Goal: Transaction & Acquisition: Book appointment/travel/reservation

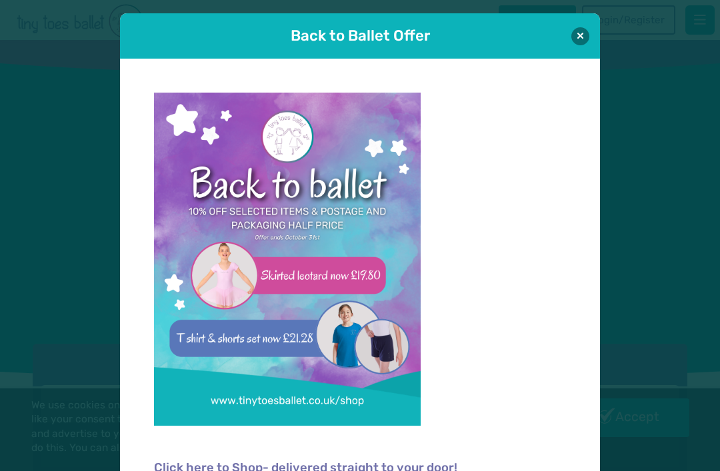
click at [579, 27] on button at bounding box center [580, 36] width 18 height 18
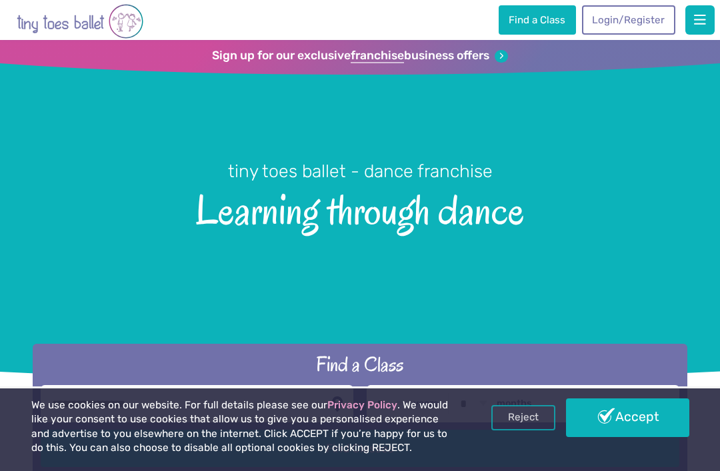
click at [629, 424] on link "Accept" at bounding box center [627, 417] width 123 height 39
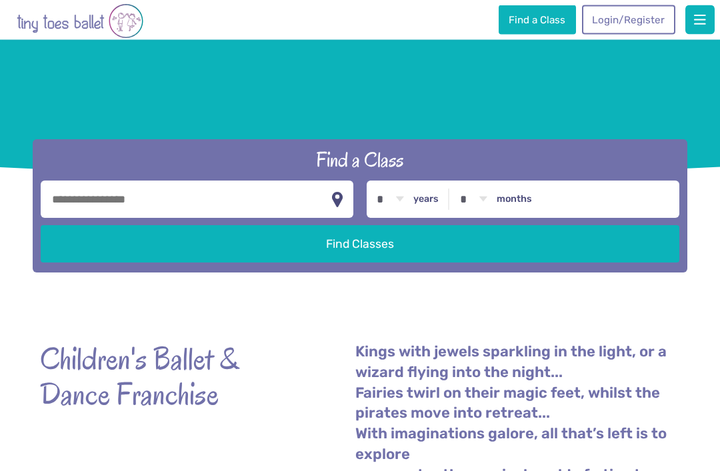
scroll to position [205, 0]
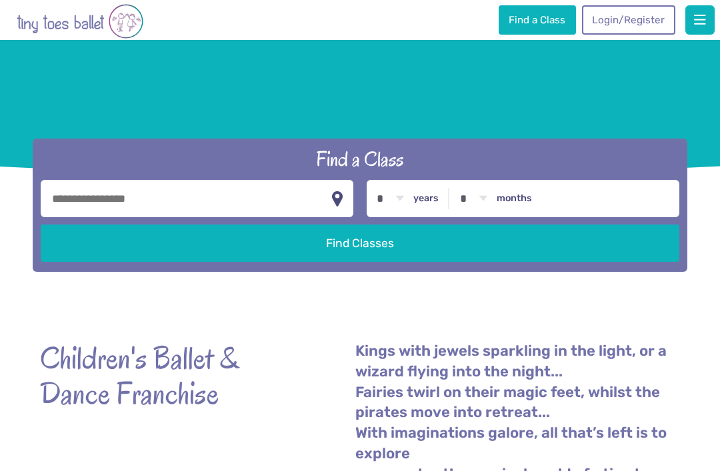
click at [402, 217] on select "* * * * * * * * * * ** ** **" at bounding box center [390, 198] width 41 height 37
select select "*"
click at [489, 215] on select "* * * * * * * * * * ** **" at bounding box center [472, 198] width 41 height 37
select select "**"
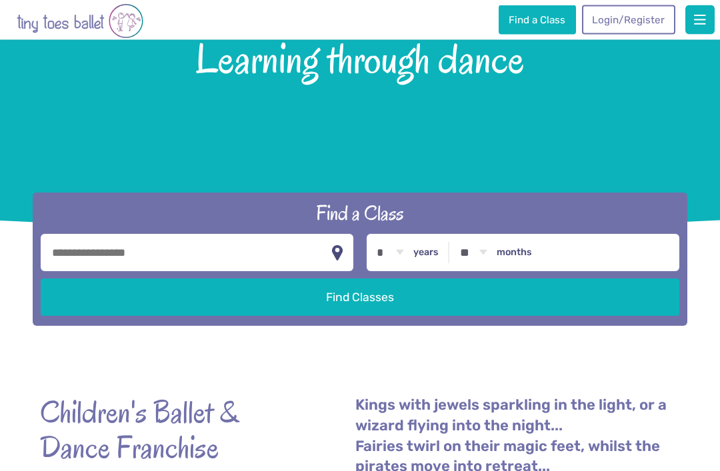
scroll to position [141, 0]
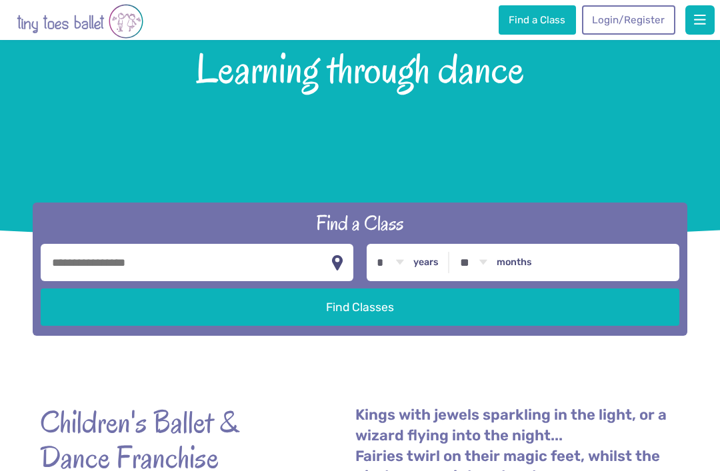
click at [478, 323] on button "Find Classes" at bounding box center [360, 306] width 638 height 37
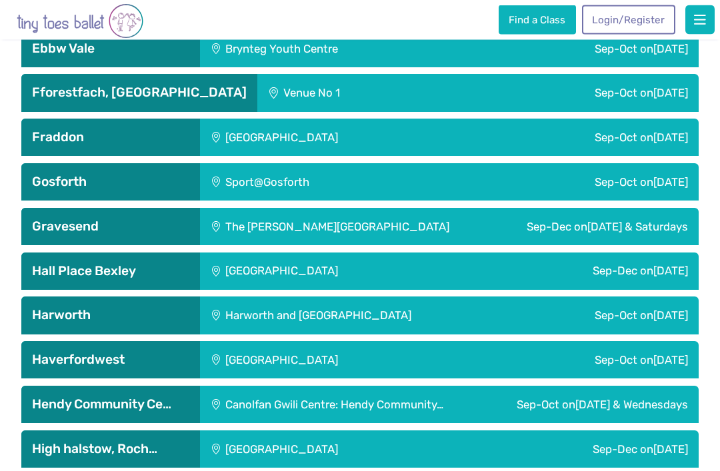
scroll to position [1698, 0]
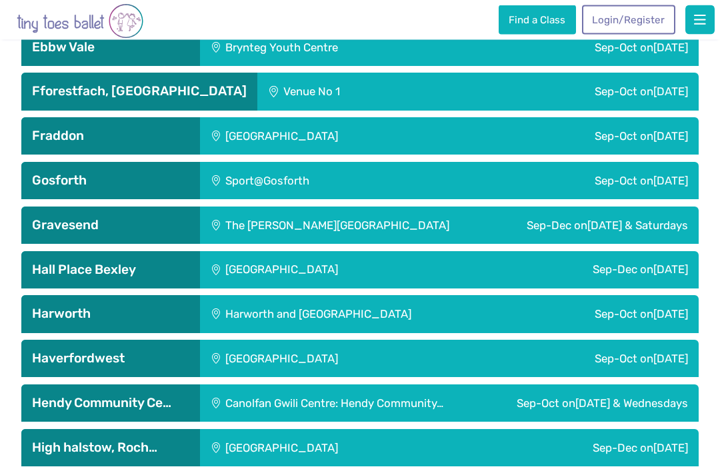
click at [330, 422] on div "Canolfan Gwili Centre: Hendy Community…" at bounding box center [342, 403] width 284 height 37
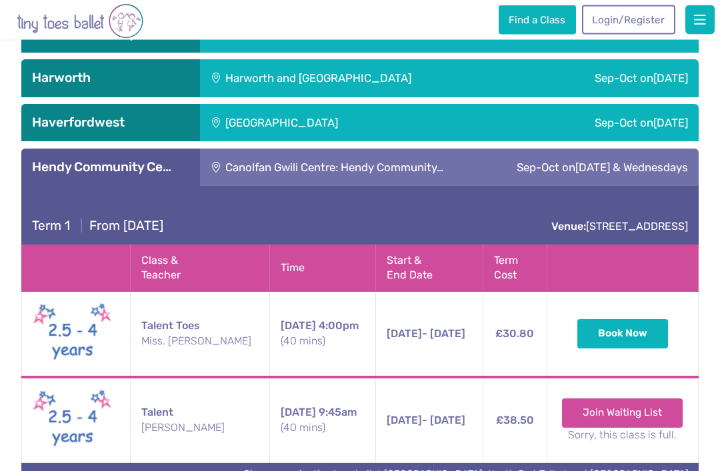
scroll to position [1935, 0]
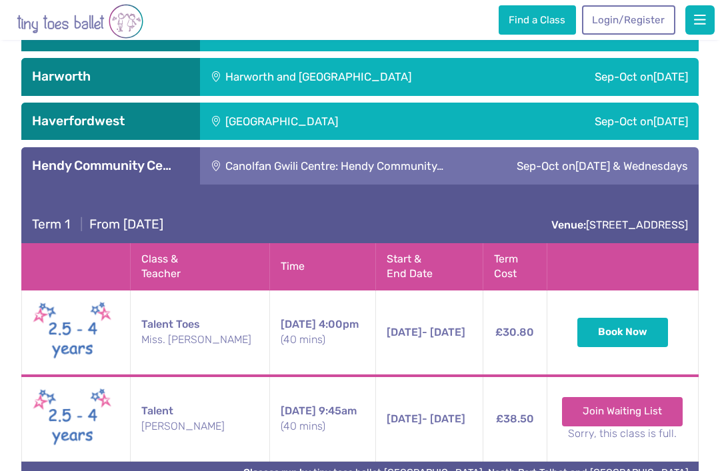
click at [623, 347] on button "Book Now" at bounding box center [622, 332] width 91 height 29
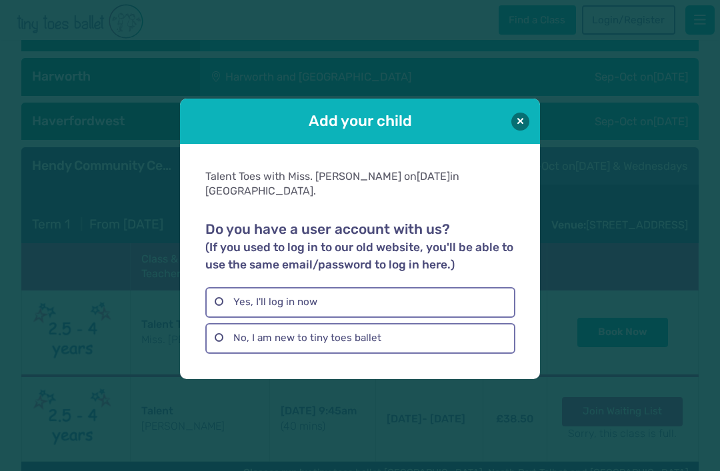
click at [225, 318] on label "Yes, I'll log in now" at bounding box center [359, 302] width 309 height 31
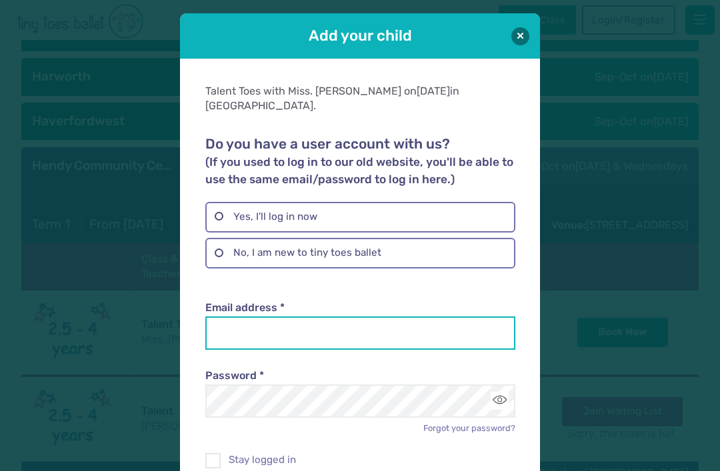
click at [239, 332] on input "Email address *" at bounding box center [359, 332] width 309 height 33
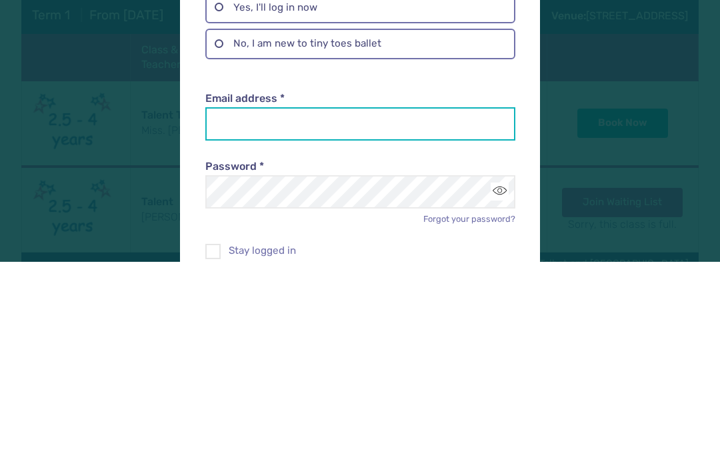
type input "**********"
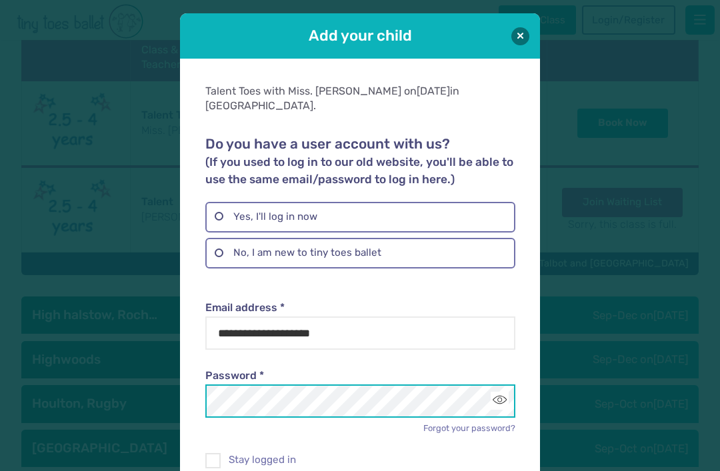
scroll to position [2149, 0]
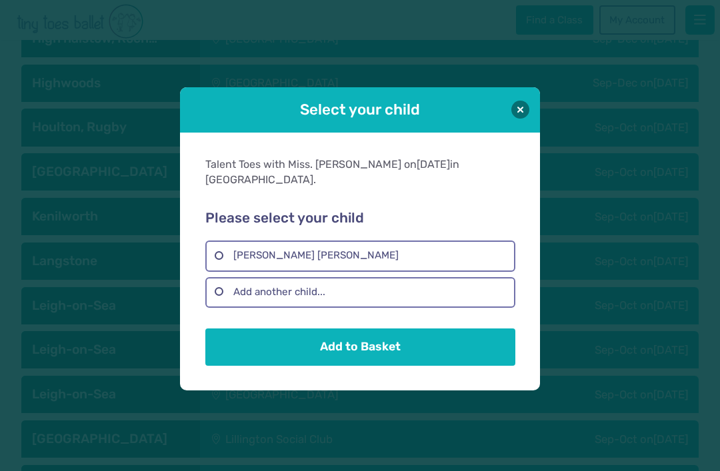
click at [452, 366] on button "Add to Basket" at bounding box center [359, 346] width 309 height 37
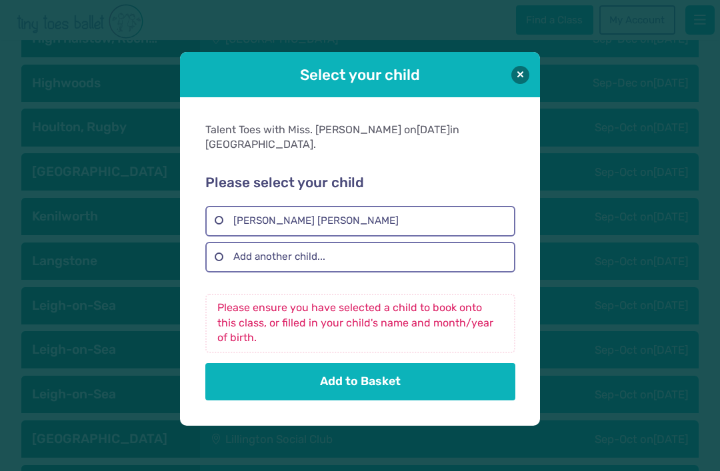
click at [470, 237] on label "Margot Rebecca Jones" at bounding box center [359, 221] width 309 height 31
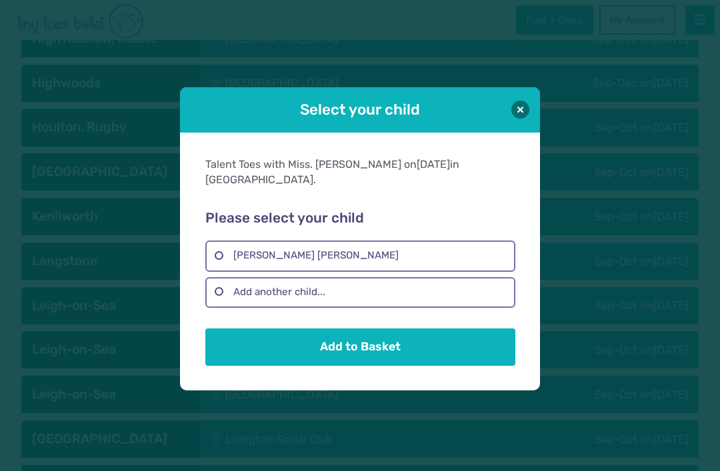
click at [455, 366] on button "Add to Basket" at bounding box center [359, 346] width 309 height 37
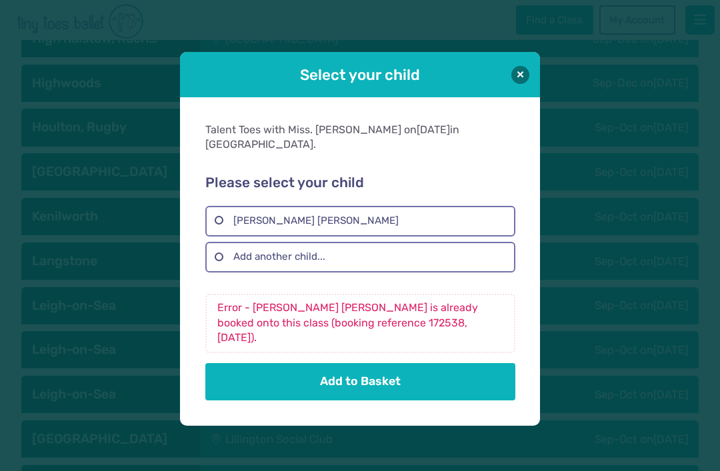
click at [527, 84] on button at bounding box center [520, 75] width 18 height 18
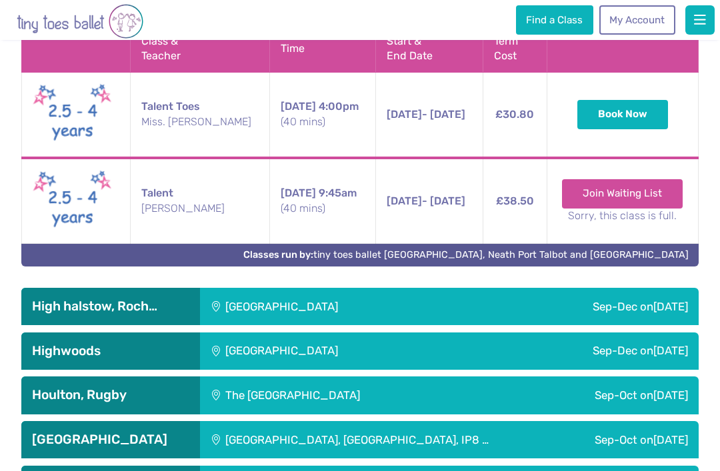
scroll to position [2152, 0]
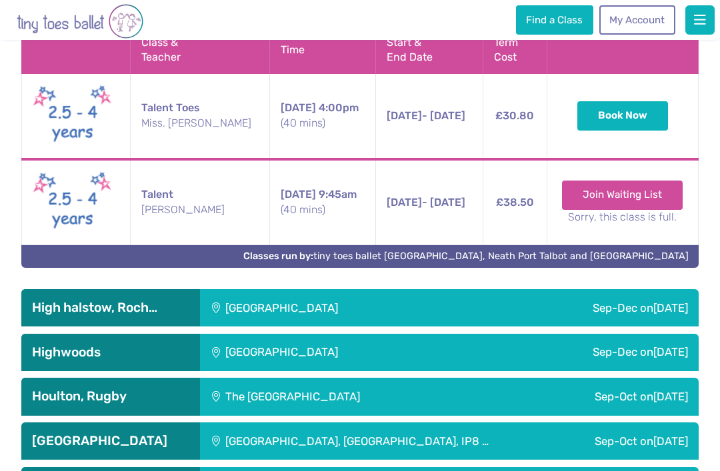
click at [609, 131] on button "Book Now" at bounding box center [622, 115] width 91 height 29
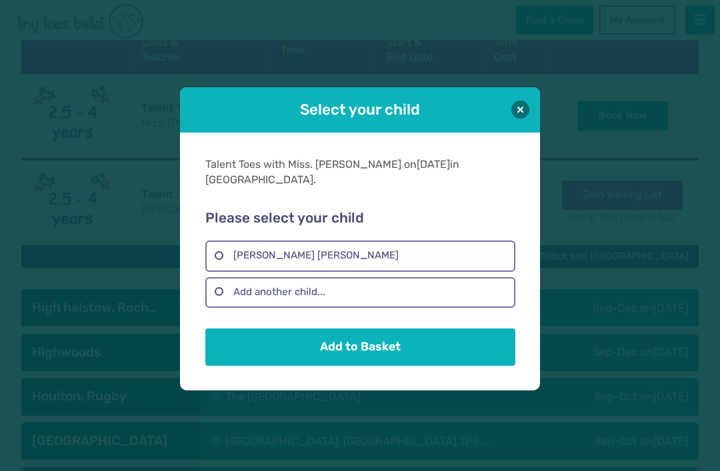
click at [373, 366] on button "Add to Basket" at bounding box center [359, 346] width 309 height 37
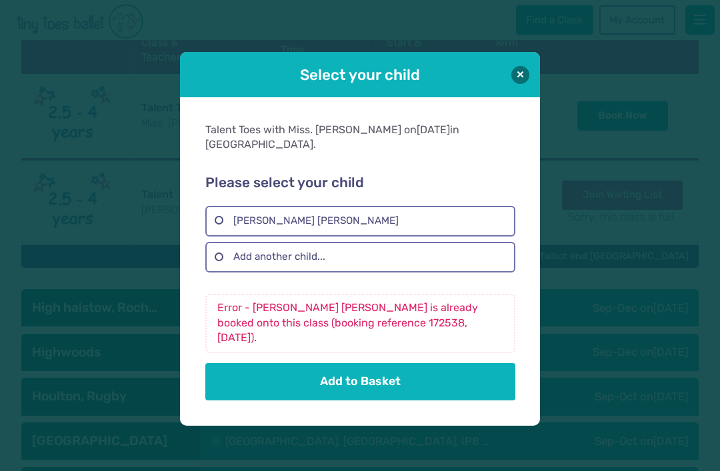
click at [520, 84] on button at bounding box center [520, 75] width 18 height 18
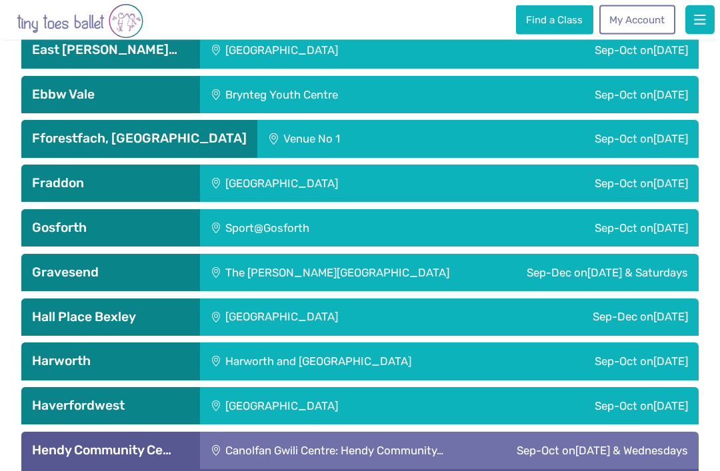
scroll to position [1651, 0]
click at [641, 14] on link "My Account" at bounding box center [637, 19] width 76 height 29
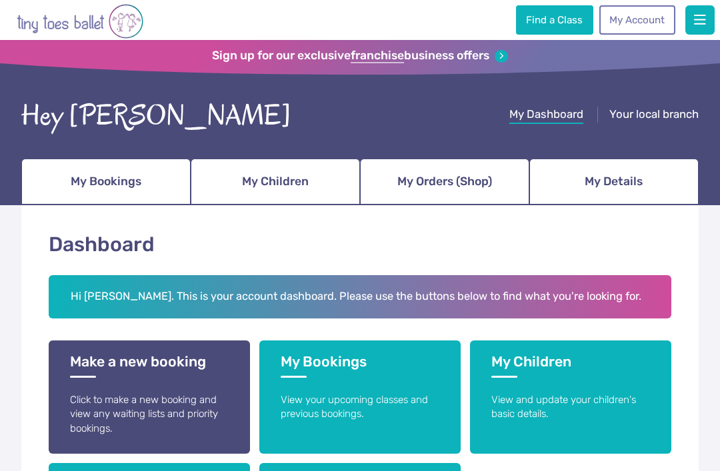
click at [87, 183] on span "My Bookings" at bounding box center [106, 181] width 71 height 23
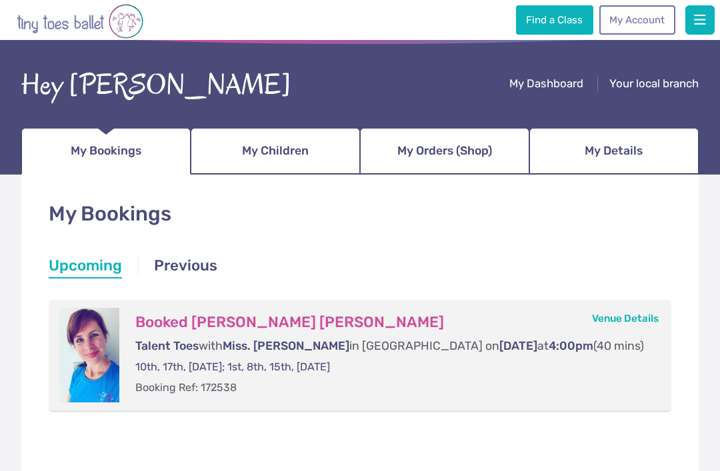
scroll to position [30, 0]
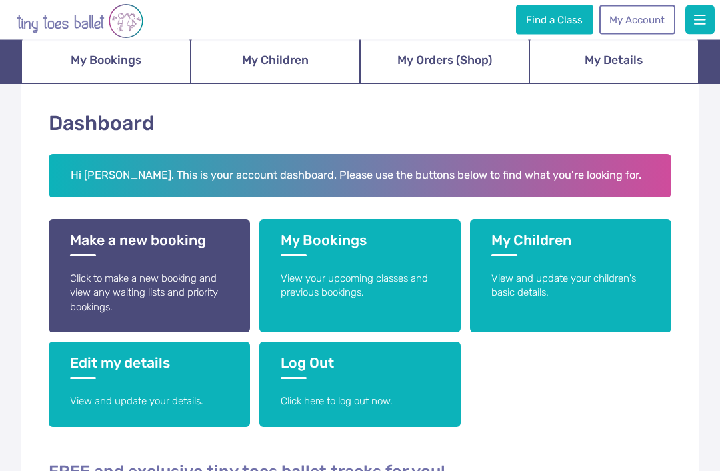
scroll to position [121, 0]
click at [114, 284] on p "Click to make a new booking and view any waiting lists and priority bookings." at bounding box center [149, 293] width 159 height 43
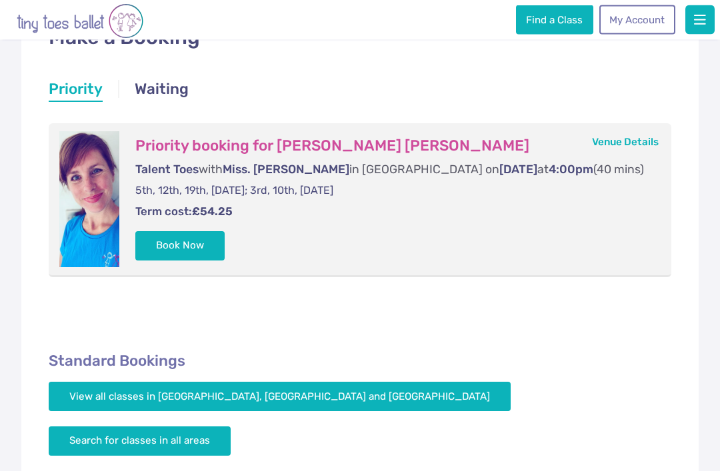
scroll to position [208, 0]
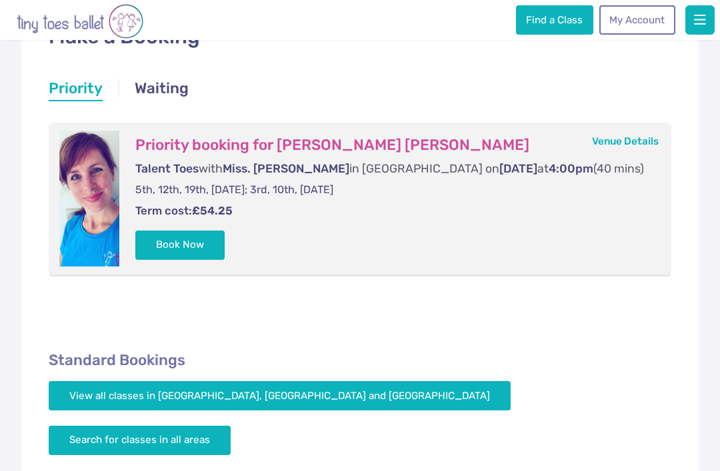
click at [177, 259] on button "Book Now" at bounding box center [179, 245] width 89 height 29
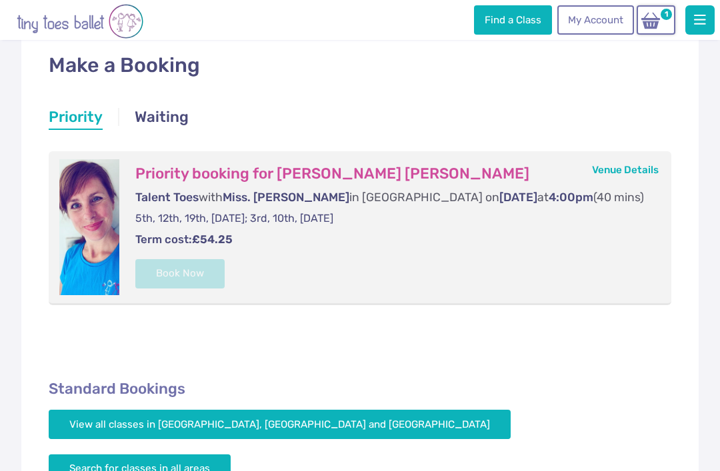
scroll to position [177, 0]
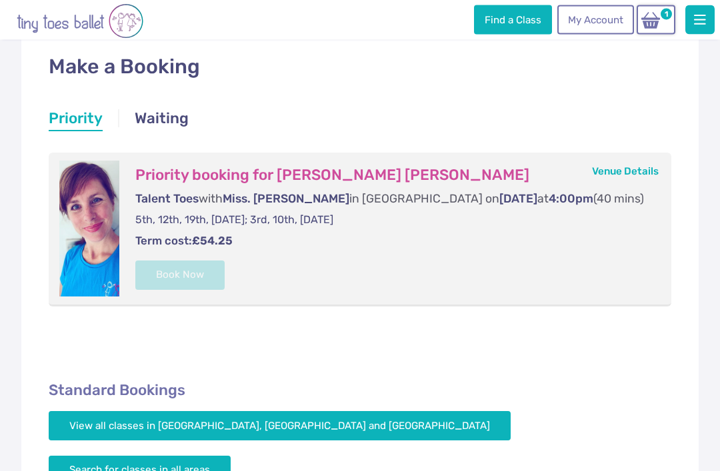
click at [630, 176] on link "Venue Details" at bounding box center [625, 172] width 67 height 12
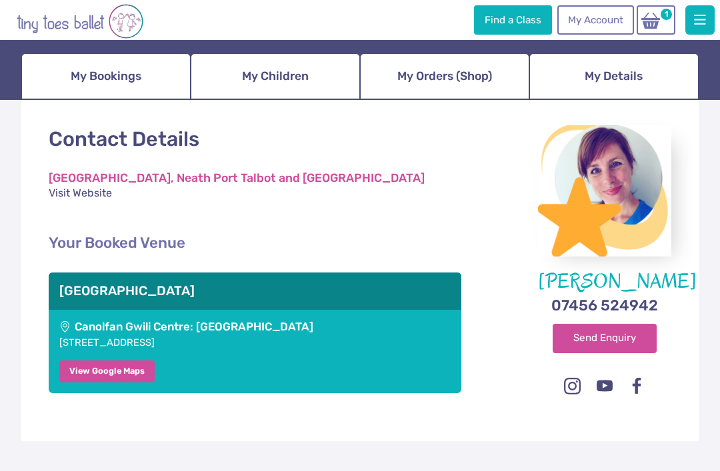
scroll to position [105, 0]
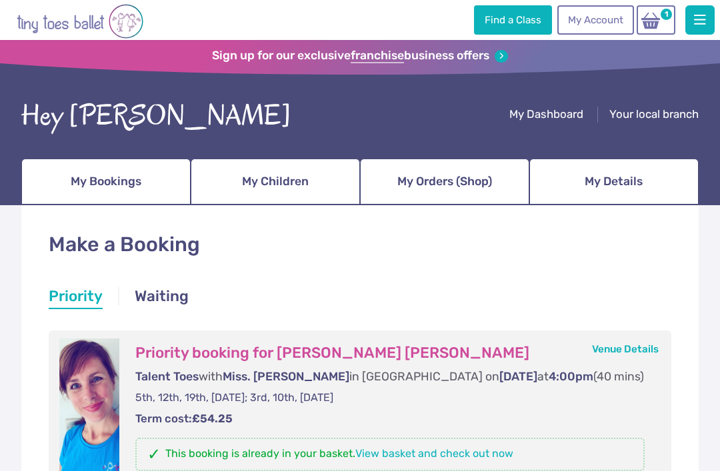
scroll to position [221, 0]
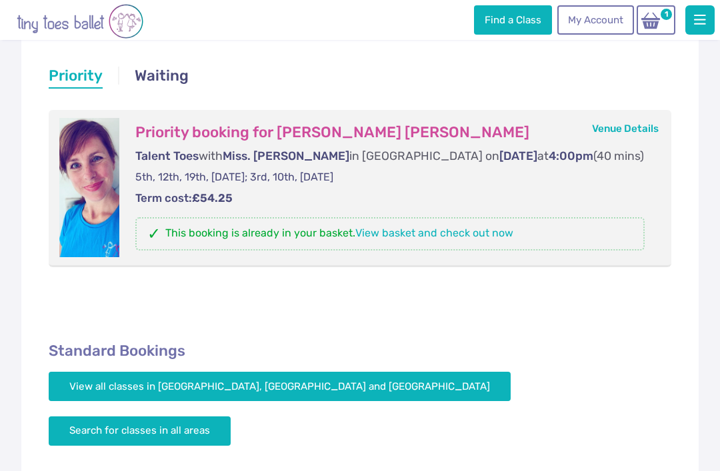
click at [650, 23] on img at bounding box center [650, 20] width 25 height 19
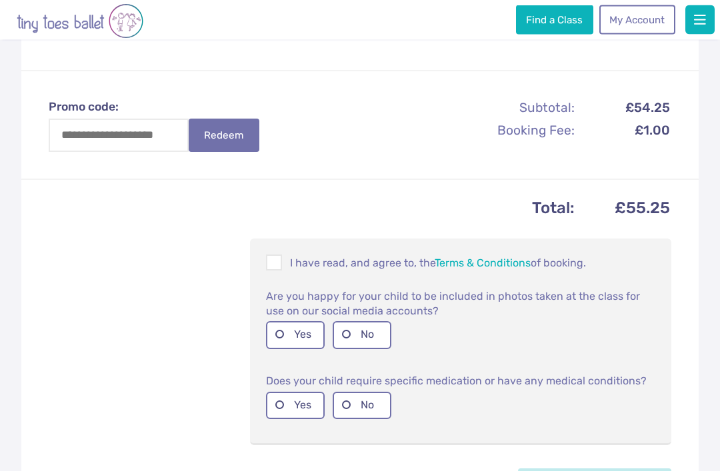
scroll to position [378, 0]
click at [275, 265] on span at bounding box center [274, 264] width 15 height 13
click at [344, 335] on label "No" at bounding box center [361, 333] width 59 height 27
click at [354, 406] on label "No" at bounding box center [361, 404] width 59 height 27
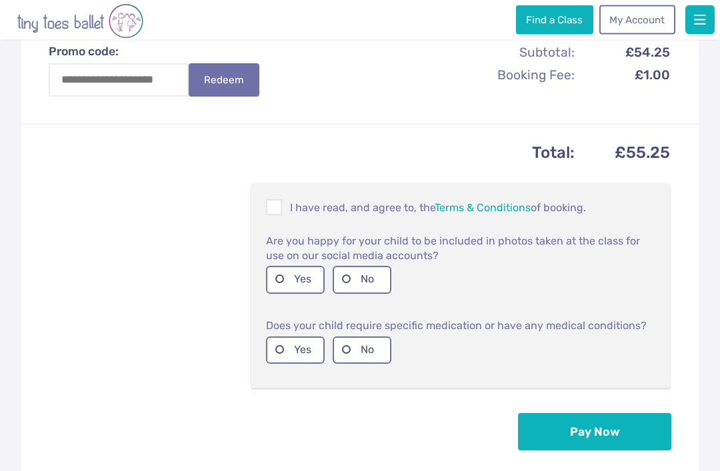
scroll to position [434, 0]
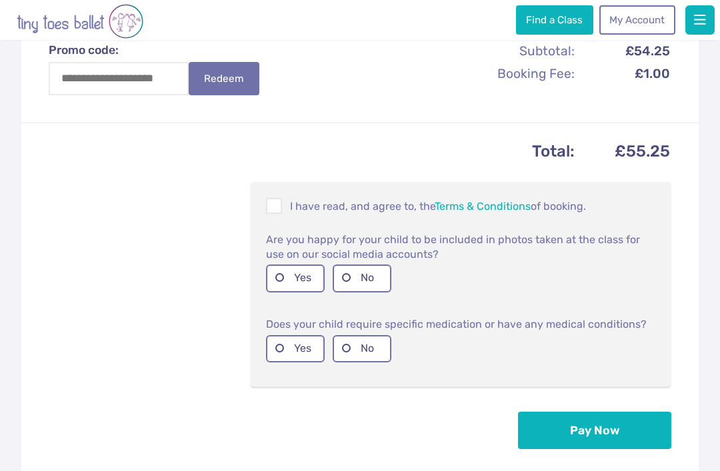
click at [274, 276] on label "Yes" at bounding box center [295, 278] width 59 height 27
click at [596, 425] on button "Pay Now" at bounding box center [594, 430] width 153 height 37
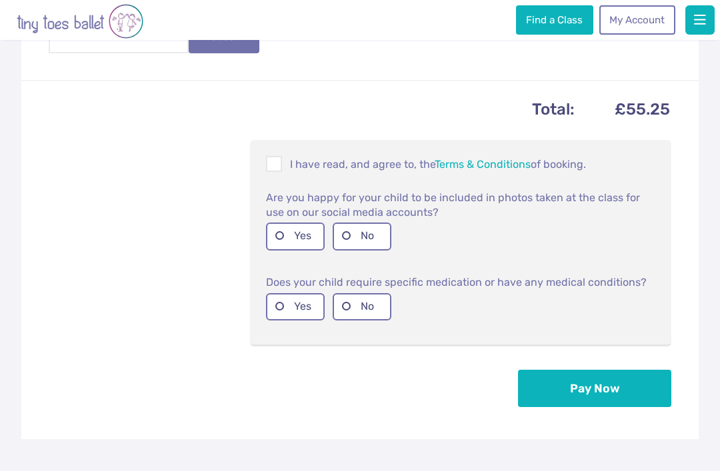
scroll to position [476, 0]
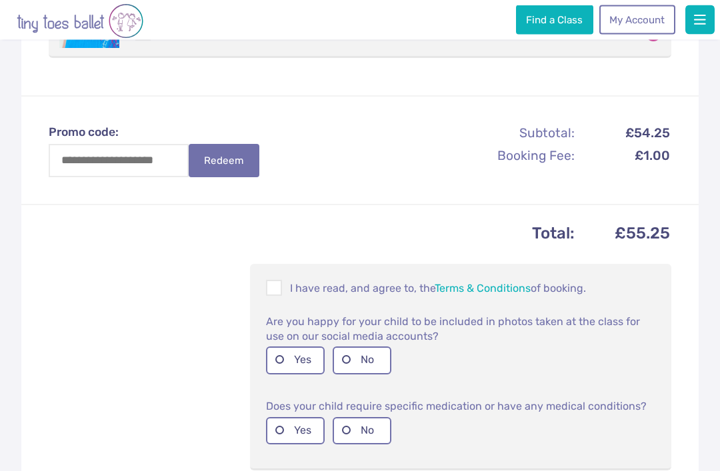
scroll to position [352, 0]
click at [349, 358] on label "No" at bounding box center [361, 359] width 59 height 27
click at [346, 431] on label "No" at bounding box center [361, 429] width 59 height 27
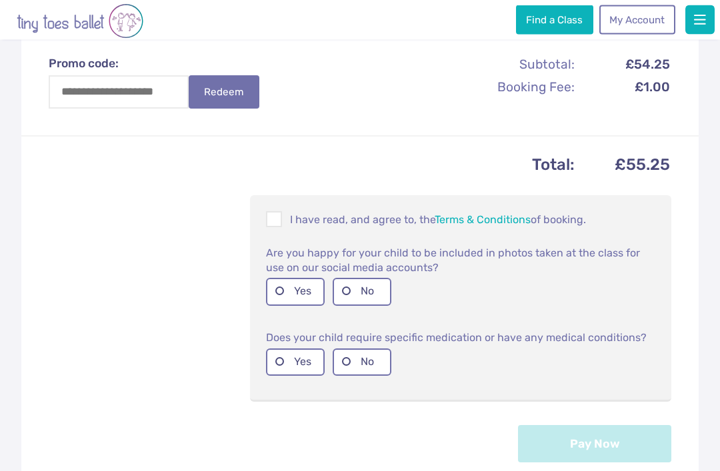
scroll to position [444, 0]
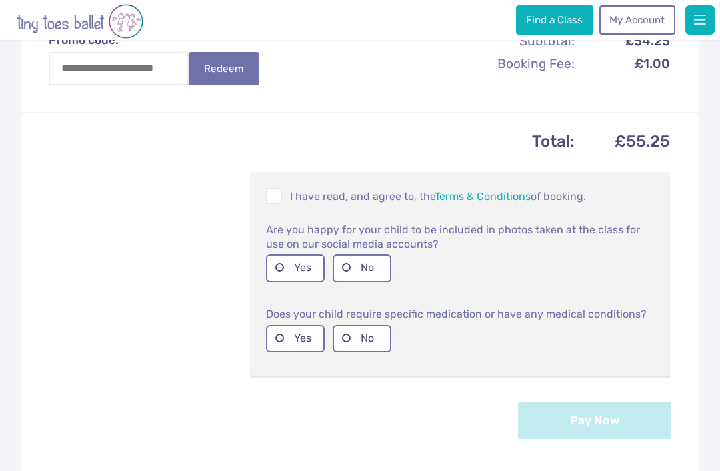
click at [270, 199] on span at bounding box center [274, 198] width 15 height 13
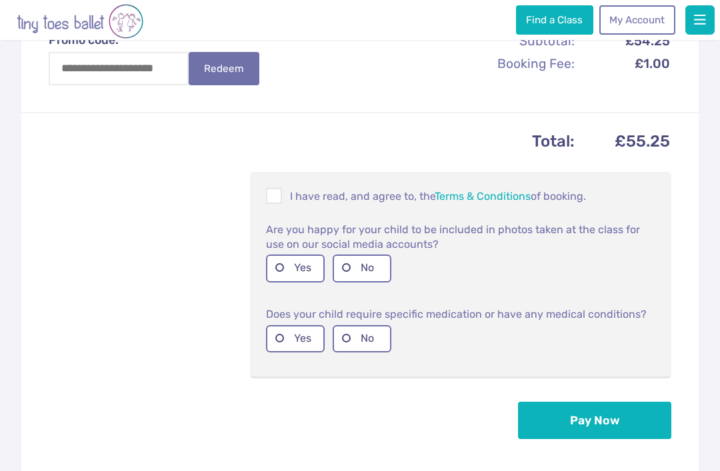
click at [598, 420] on button "Pay Now" at bounding box center [594, 420] width 153 height 37
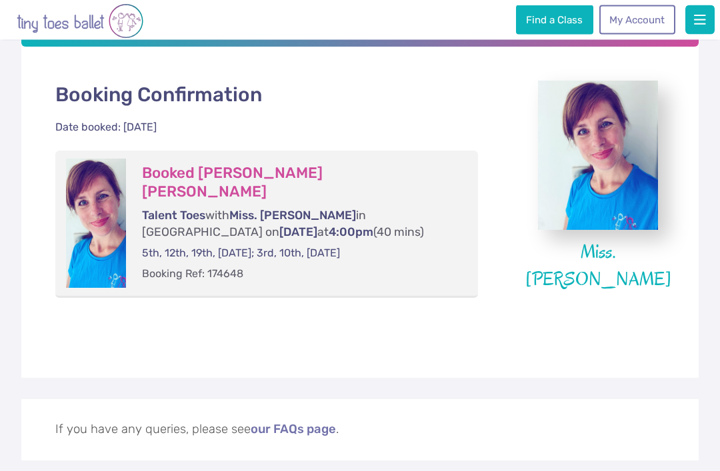
scroll to position [220, 0]
